Goal: Transaction & Acquisition: Purchase product/service

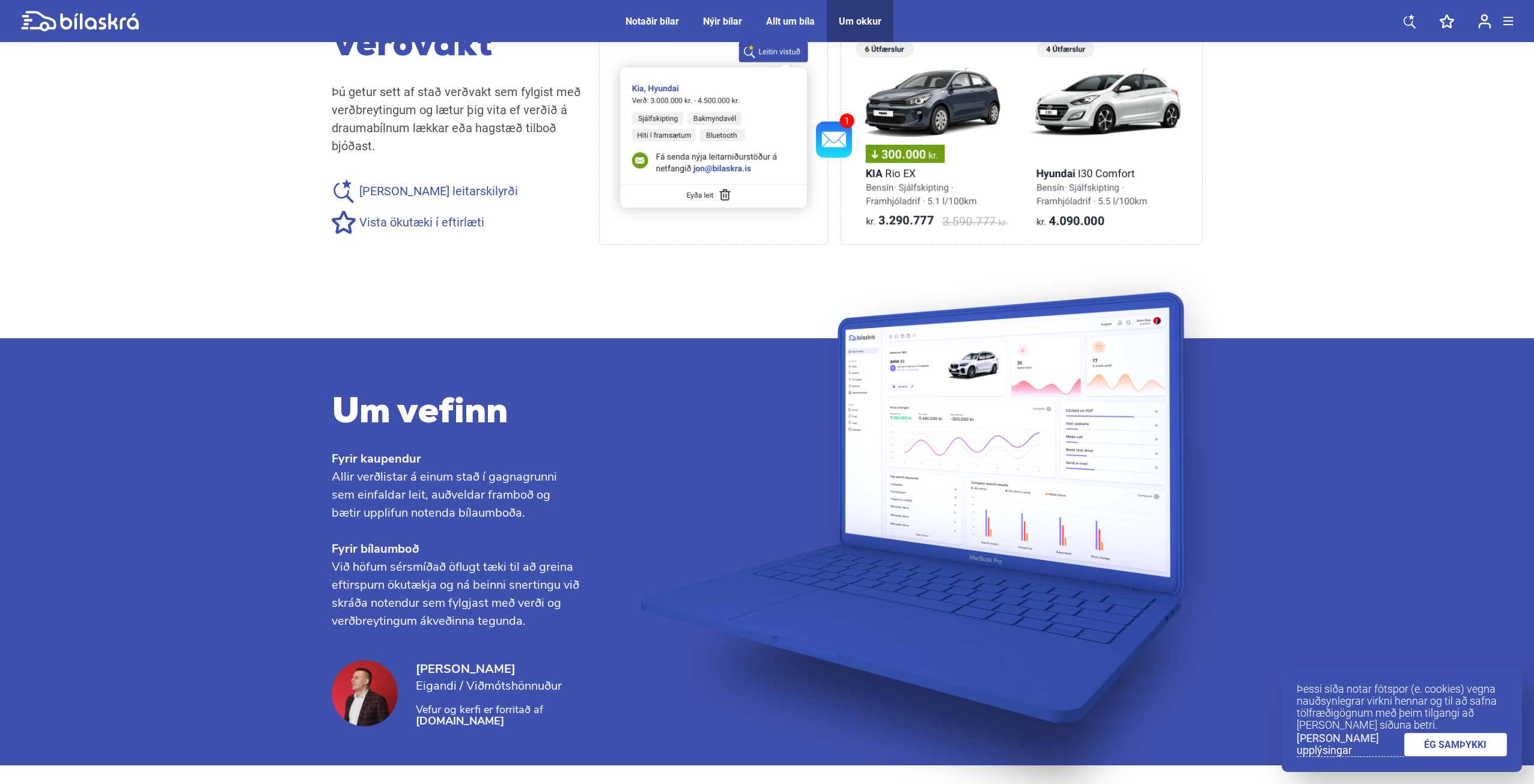
scroll to position [1093, 0]
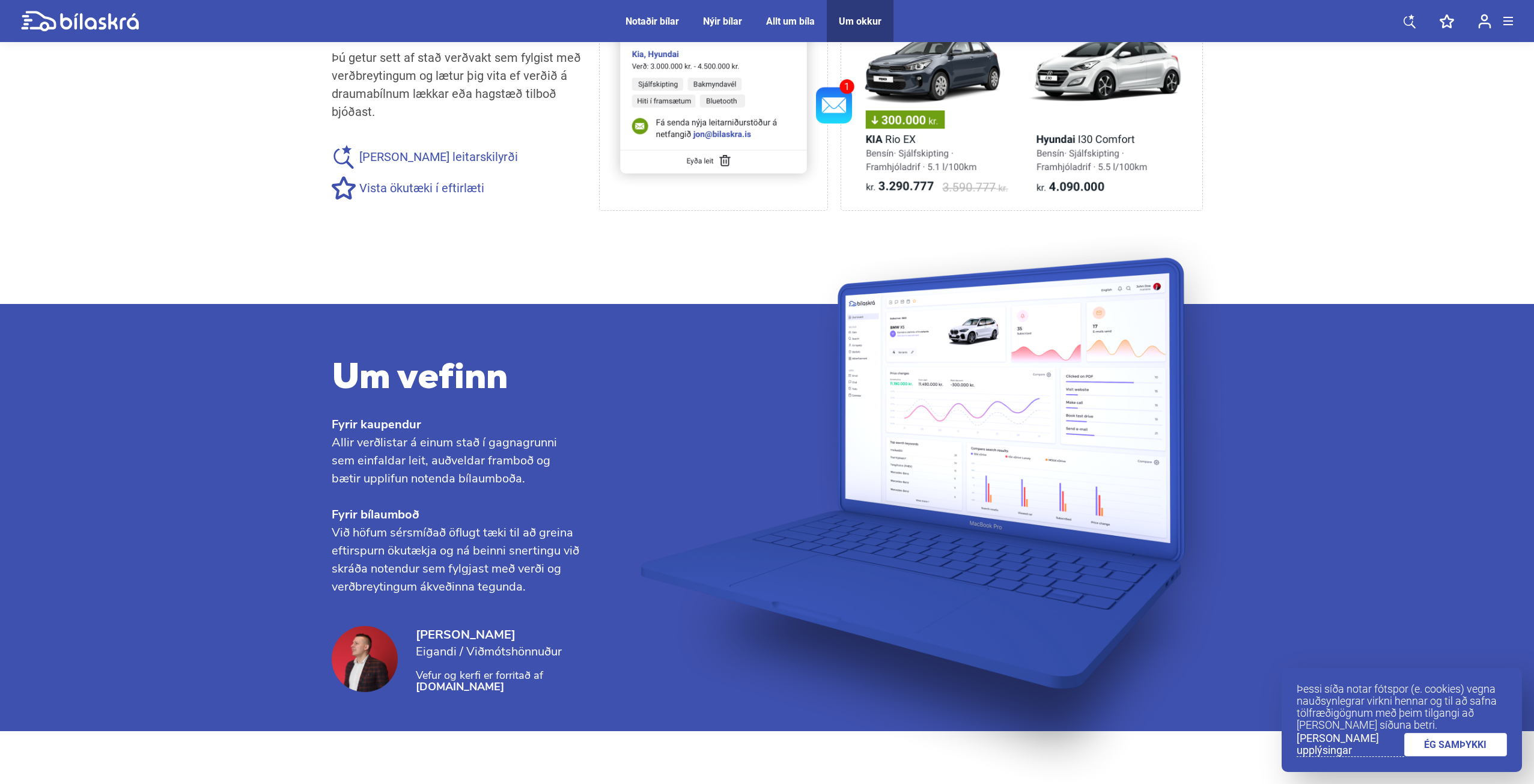
click at [664, 18] on div "Notaðir bílar" at bounding box center [652, 22] width 53 height 12
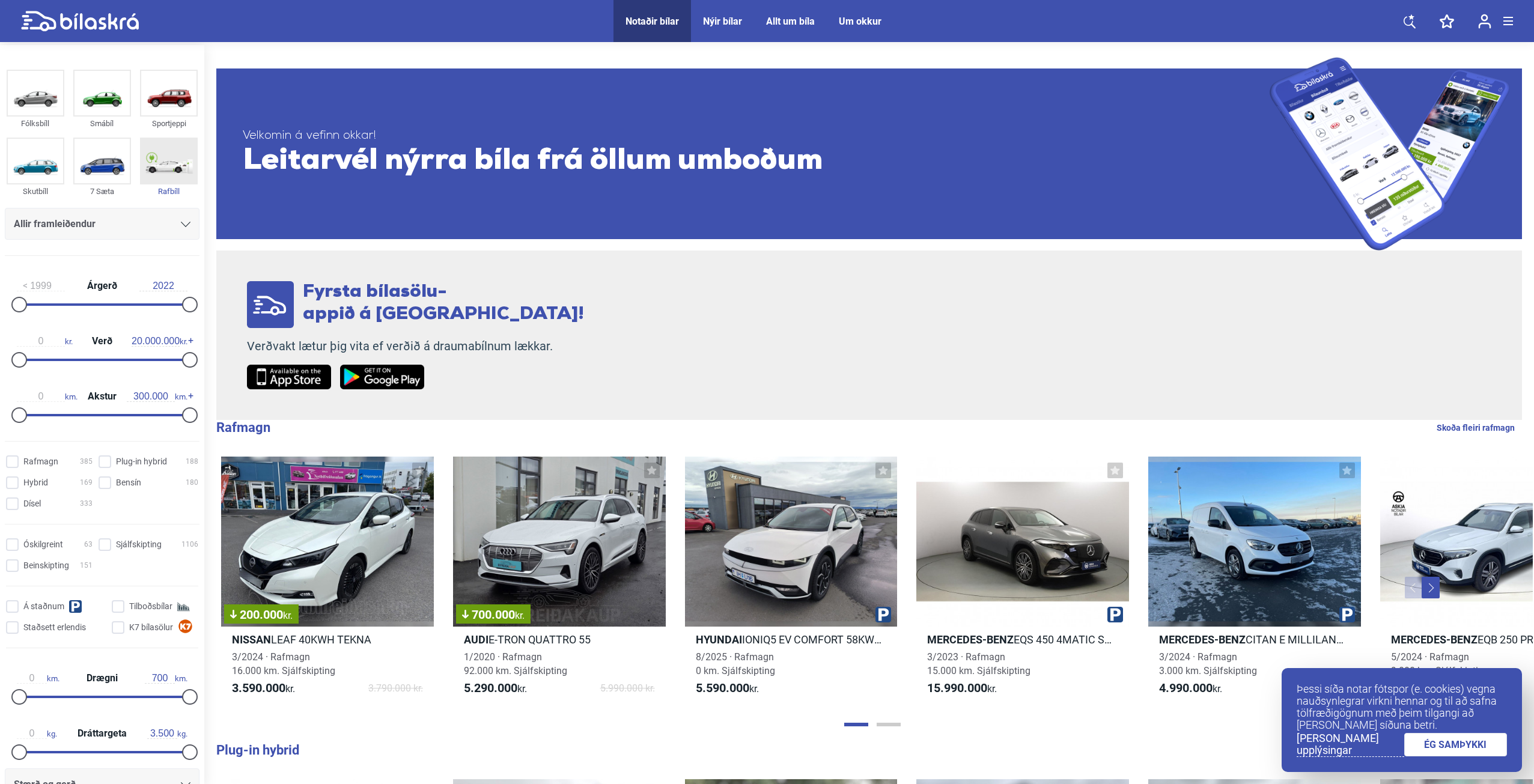
click at [179, 163] on img at bounding box center [169, 160] width 55 height 44
checkbox input "true"
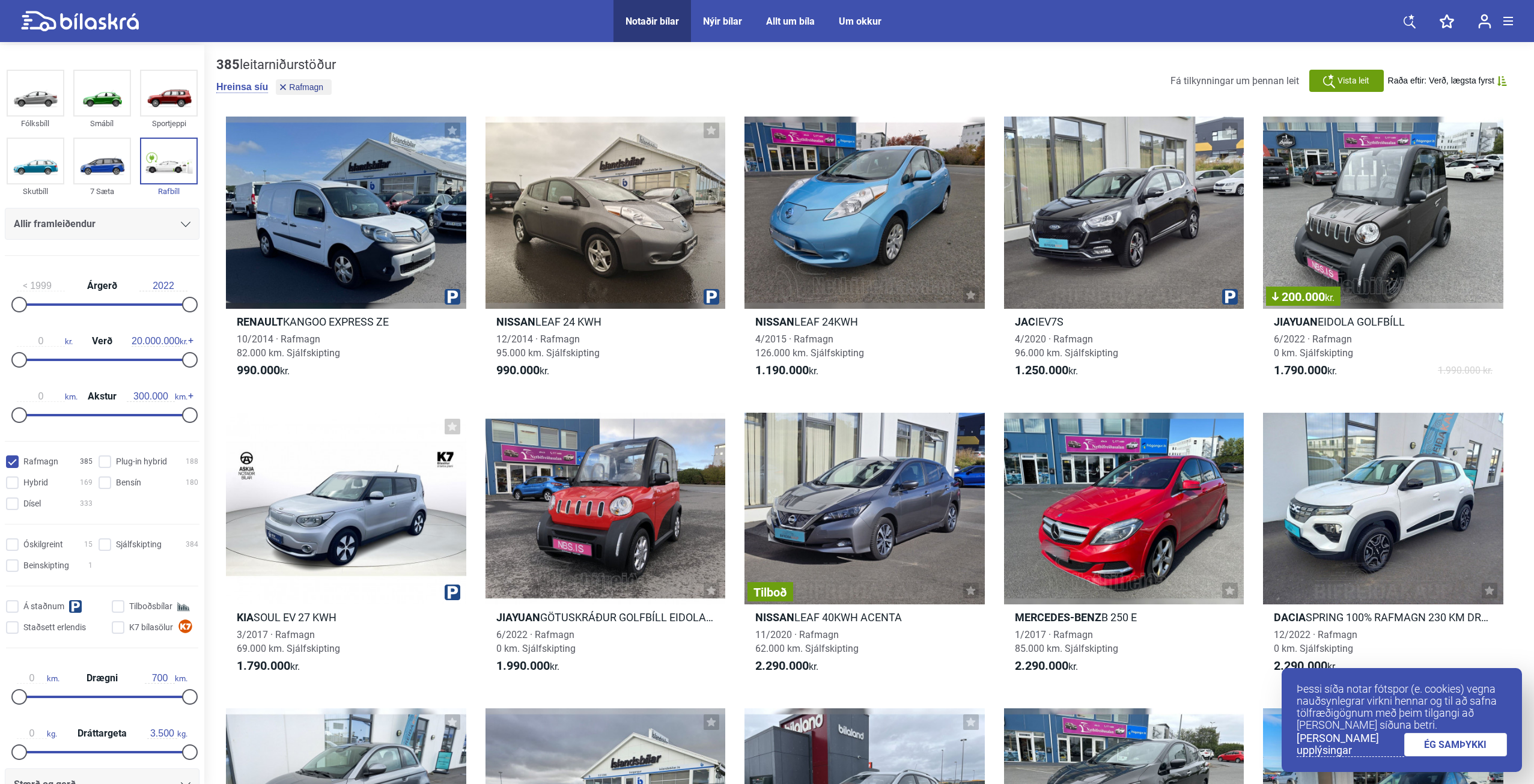
click at [175, 283] on input "2022" at bounding box center [163, 286] width 48 height 11
drag, startPoint x: 21, startPoint y: 303, endPoint x: 55, endPoint y: 301, distance: 34.1
click at [55, 301] on div at bounding box center [48, 305] width 16 height 16
type input "2012"
drag, startPoint x: 55, startPoint y: 301, endPoint x: 111, endPoint y: 301, distance: 56.0
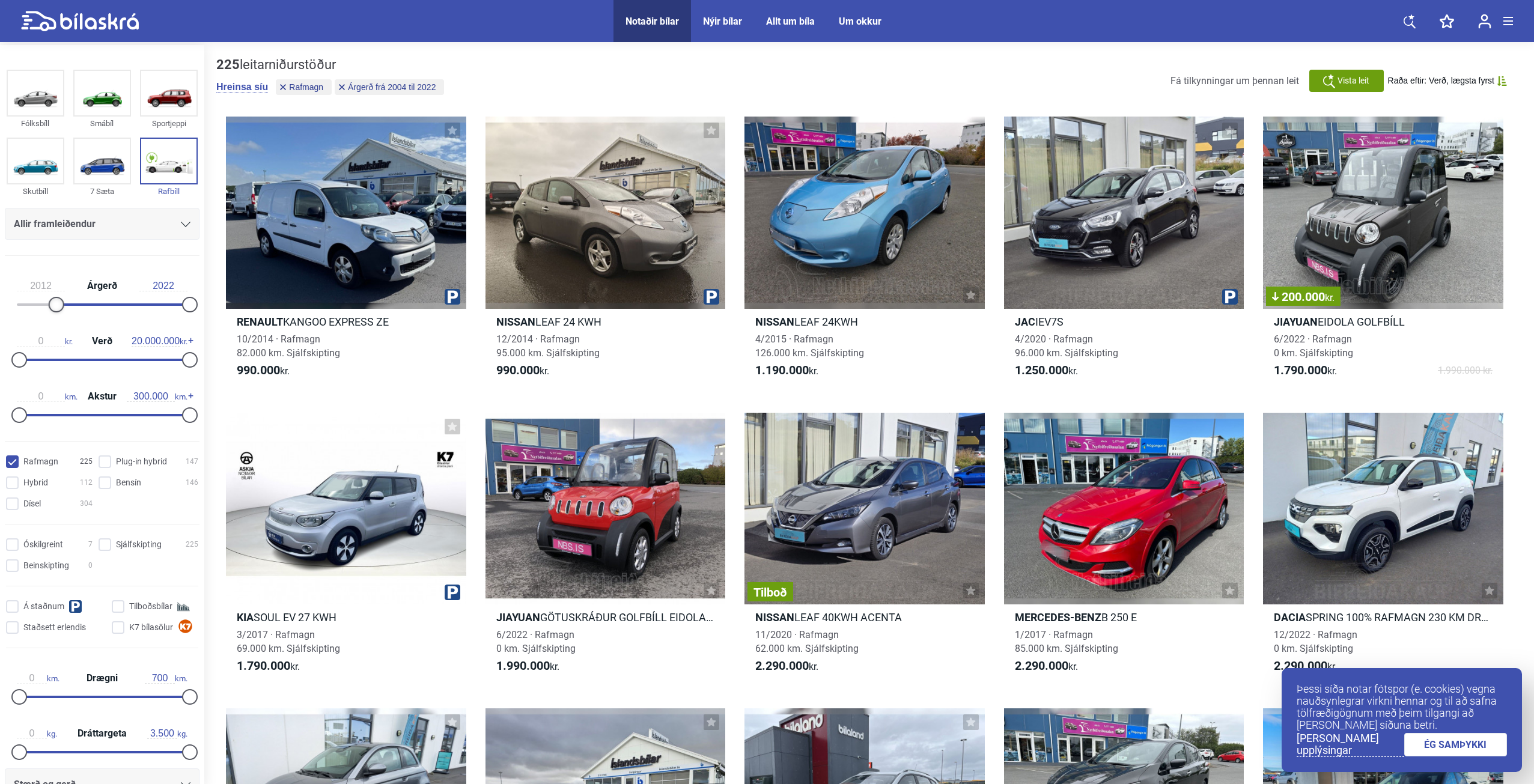
click at [64, 301] on div at bounding box center [56, 305] width 16 height 16
click at [171, 281] on input "2022" at bounding box center [163, 286] width 48 height 11
type input "2022"
click at [145, 336] on input "20.000.000" at bounding box center [155, 341] width 48 height 11
click at [156, 285] on input "2022" at bounding box center [163, 286] width 48 height 11
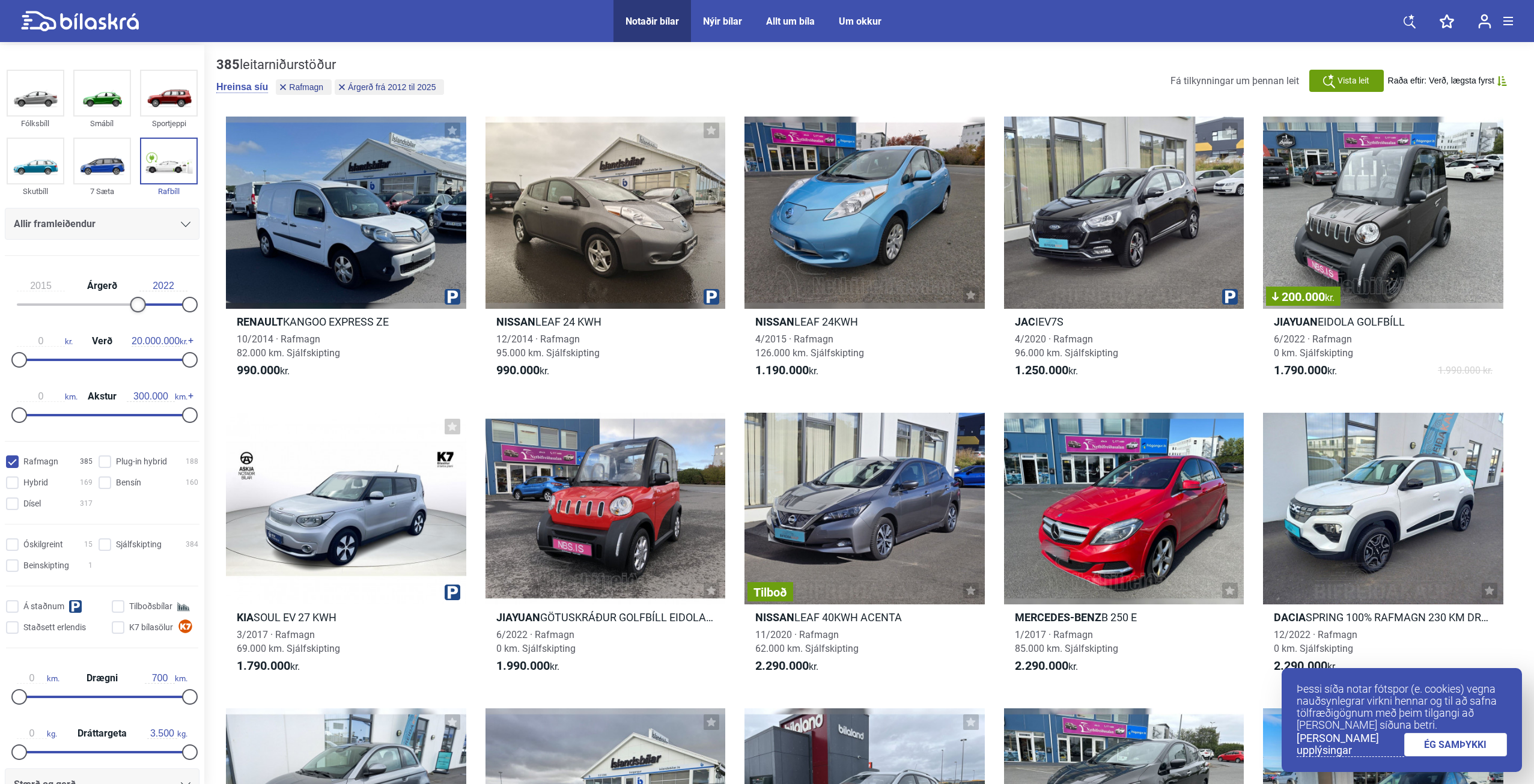
drag, startPoint x: 116, startPoint y: 304, endPoint x: 136, endPoint y: 302, distance: 20.1
click at [136, 302] on div at bounding box center [138, 305] width 16 height 16
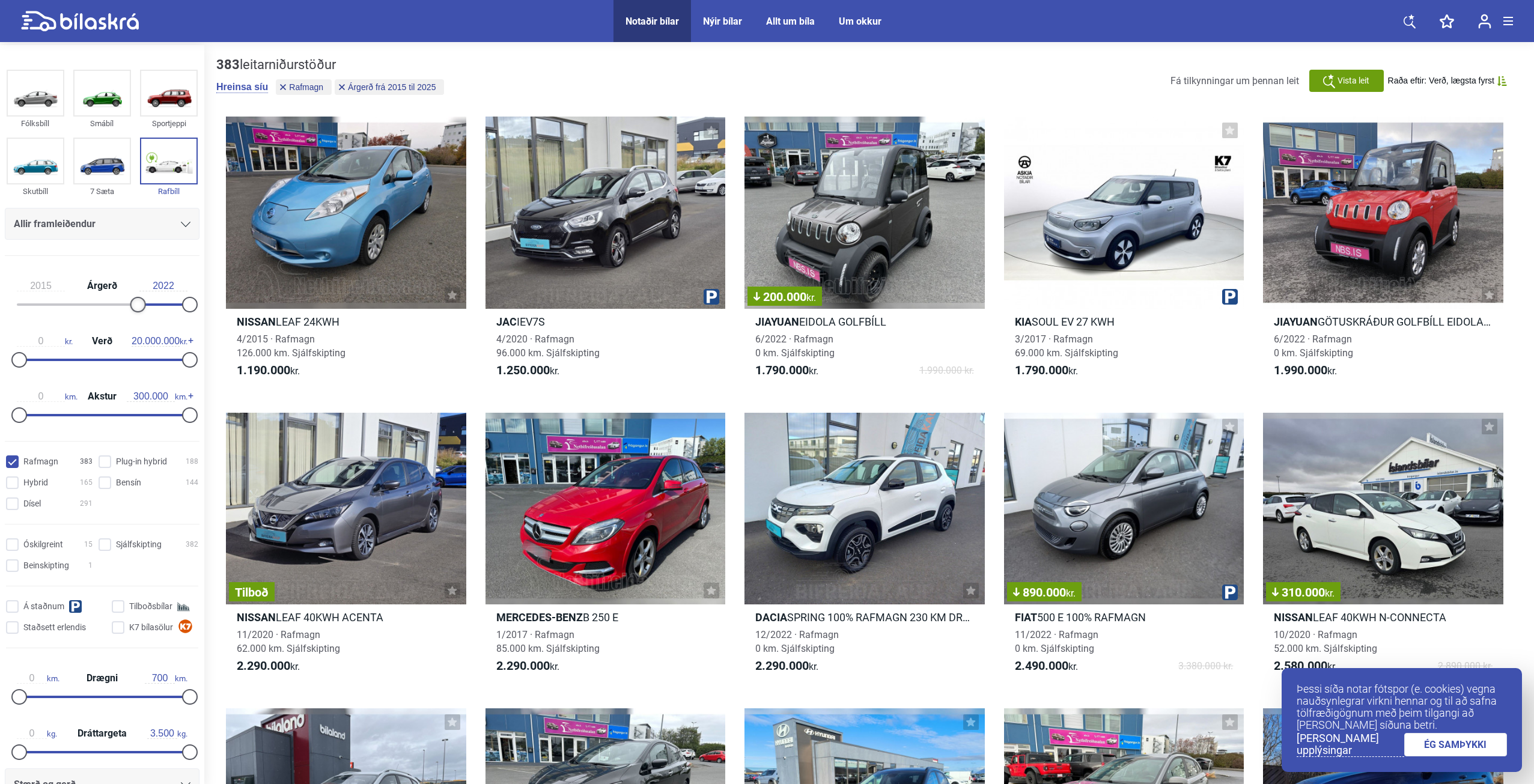
click at [136, 302] on div at bounding box center [138, 305] width 16 height 16
type input "2016"
drag, startPoint x: 136, startPoint y: 302, endPoint x: 142, endPoint y: 301, distance: 6.1
click at [142, 301] on div at bounding box center [145, 305] width 16 height 16
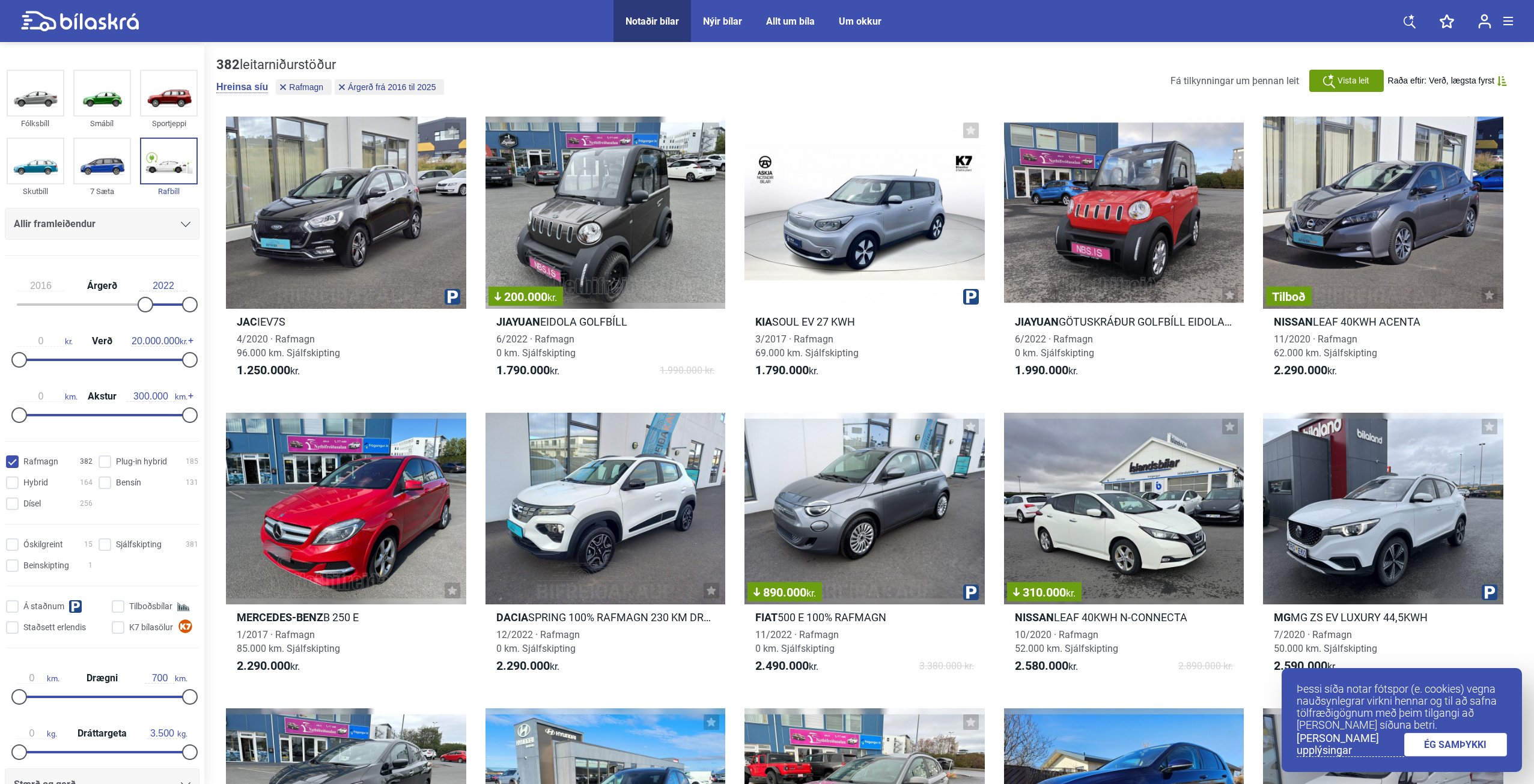
click at [167, 300] on div "2016 Árgerð 2022" at bounding box center [102, 293] width 195 height 55
type input "2.500.000"
drag, startPoint x: 24, startPoint y: 356, endPoint x: 45, endPoint y: 355, distance: 21.0
click at [45, 355] on div at bounding box center [41, 360] width 16 height 16
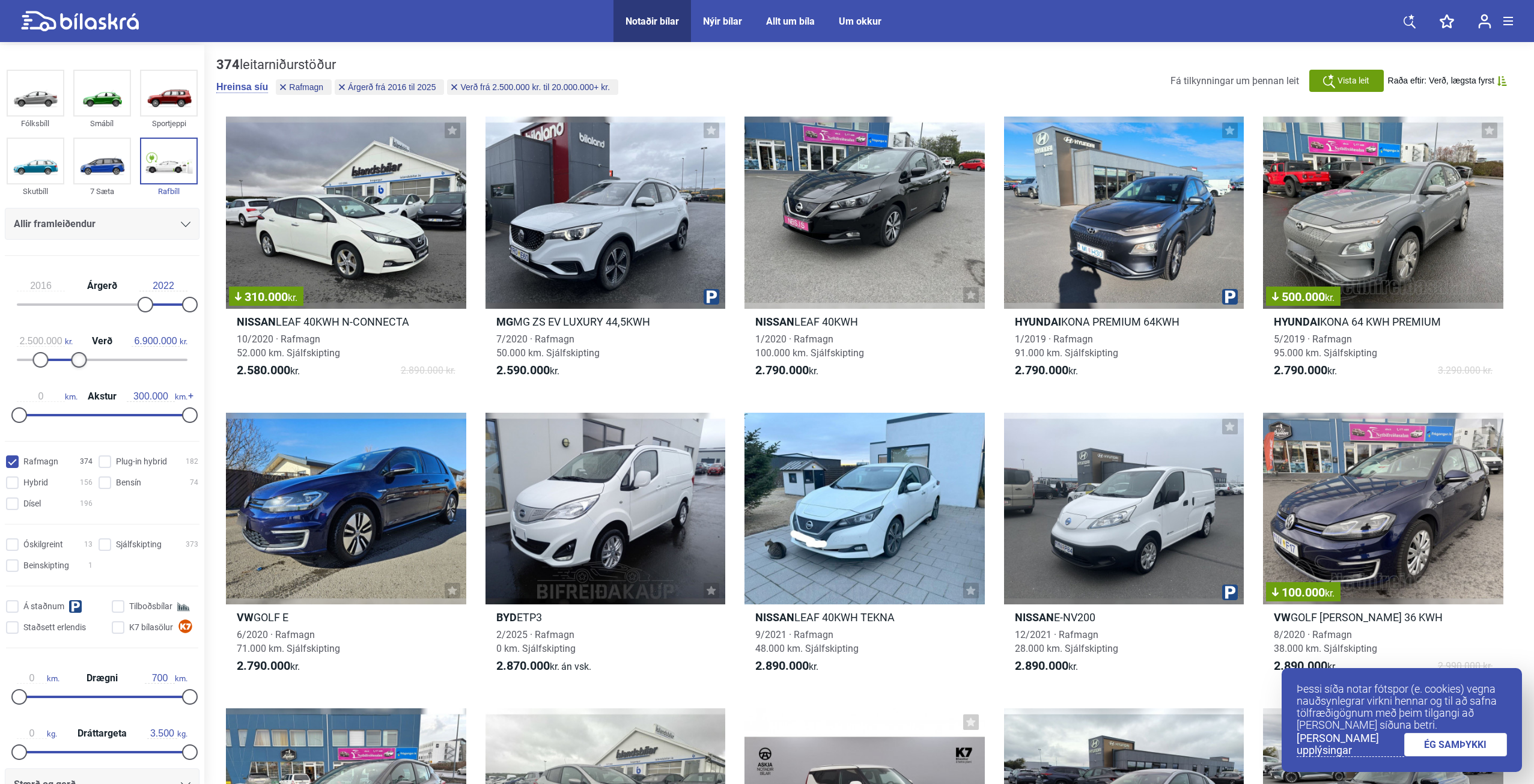
type input "6.800.000"
drag, startPoint x: 183, startPoint y: 358, endPoint x: 73, endPoint y: 360, distance: 110.0
click at [73, 360] on div at bounding box center [77, 360] width 16 height 16
type input "50.000"
drag, startPoint x: 181, startPoint y: 410, endPoint x: 44, endPoint y: 416, distance: 137.1
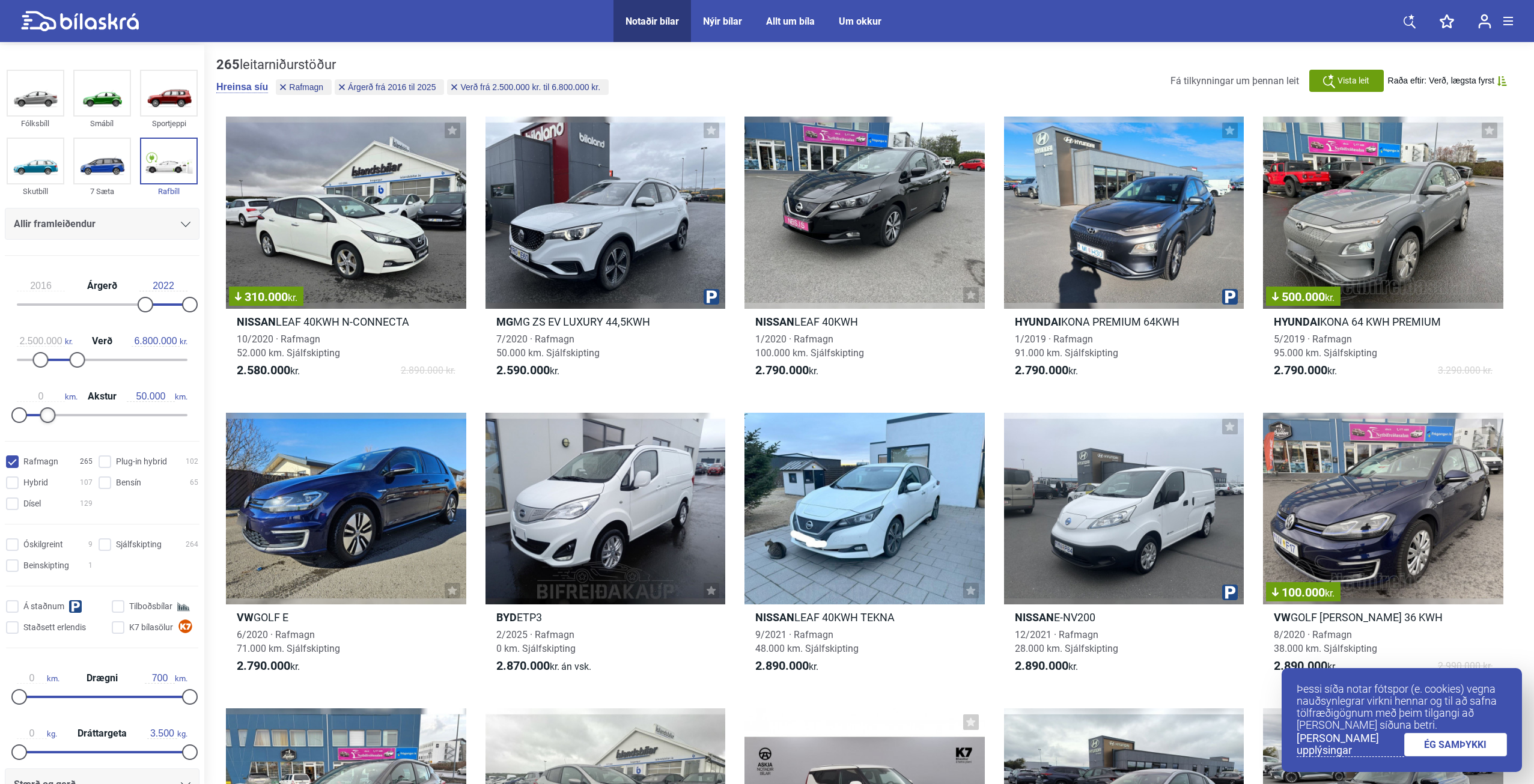
click at [44, 416] on div at bounding box center [47, 415] width 16 height 16
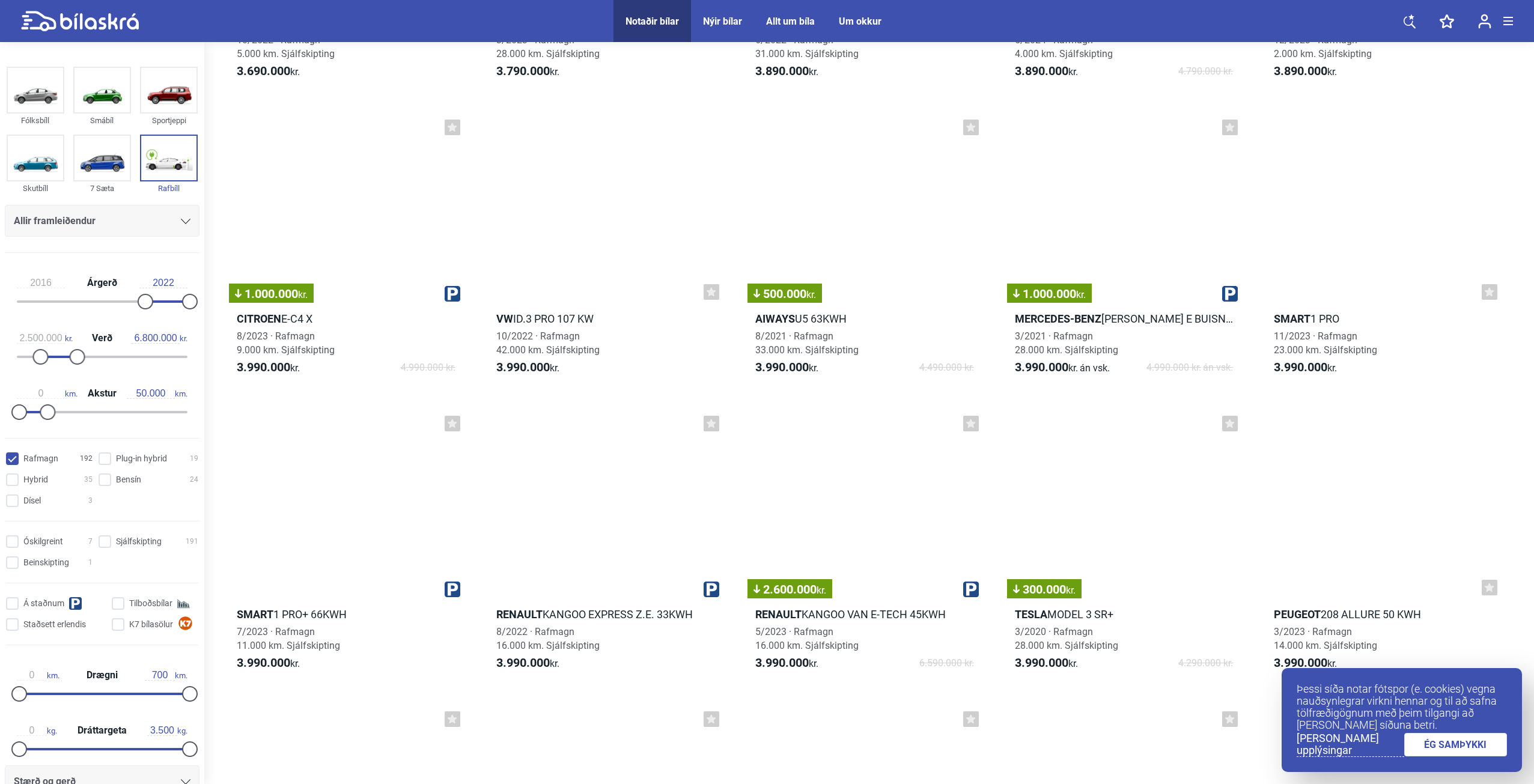
scroll to position [2762, 0]
